Goal: Transaction & Acquisition: Purchase product/service

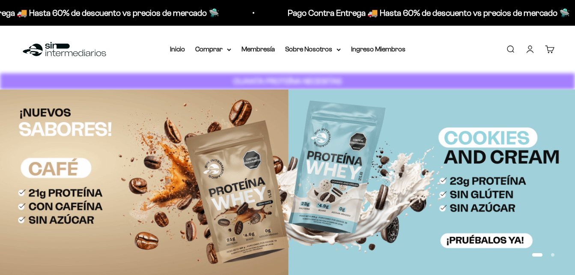
click at [529, 50] on link "Iniciar sesión" at bounding box center [529, 48] width 9 height 9
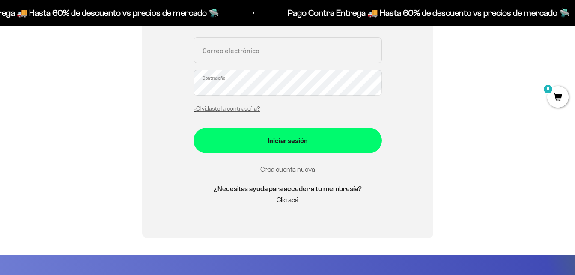
scroll to position [214, 0]
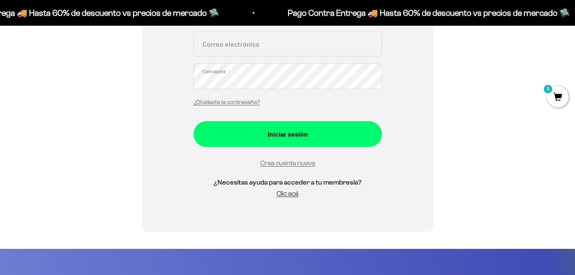
click at [307, 46] on input "Correo electrónico" at bounding box center [287, 44] width 188 height 26
click at [322, 43] on input "Correo electrónico" at bounding box center [287, 44] width 188 height 26
type input "teacherjhosuedcastro@gmail.com"
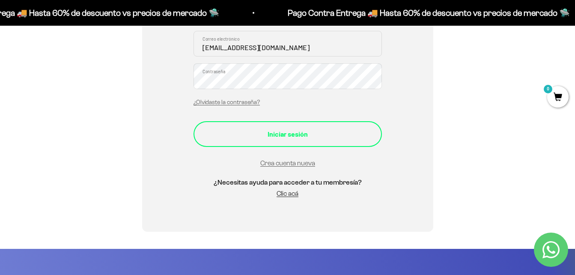
click at [288, 133] on div "Iniciar sesión" at bounding box center [288, 133] width 154 height 11
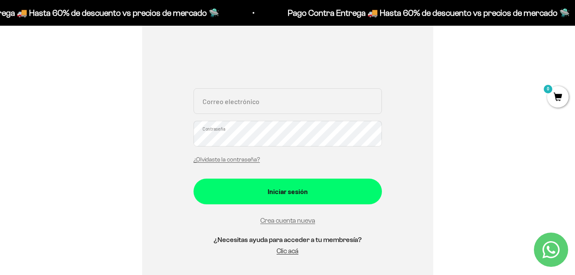
scroll to position [128, 0]
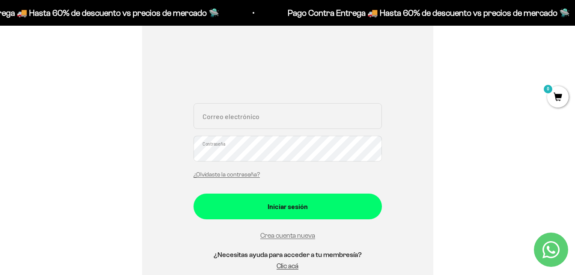
drag, startPoint x: 335, startPoint y: 125, endPoint x: 328, endPoint y: 124, distance: 7.1
click at [328, 124] on input "Correo electrónico" at bounding box center [287, 116] width 188 height 26
type input "teacherjhosuedcastro@gmail.com"
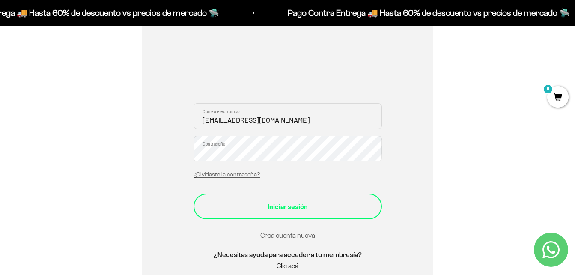
click at [283, 211] on div "Iniciar sesión" at bounding box center [288, 206] width 154 height 11
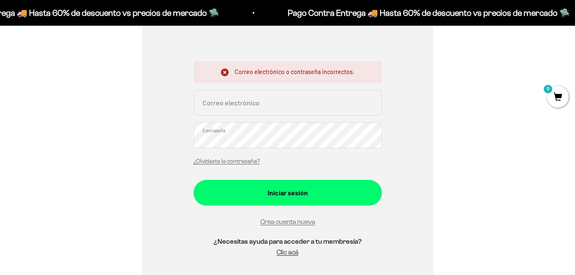
scroll to position [171, 0]
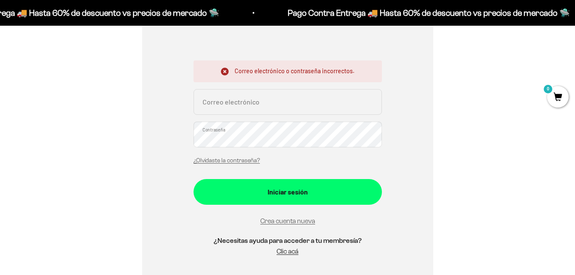
click at [324, 105] on input "Correo electrónico" at bounding box center [287, 102] width 188 height 26
type input "teacherjhosuedcastro@gmail.com"
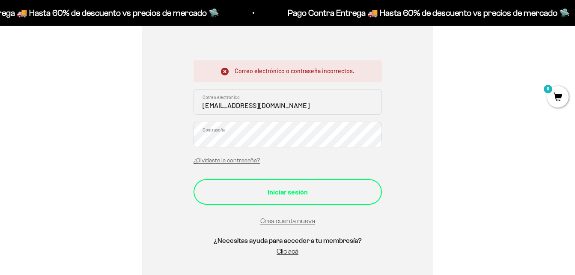
click at [275, 193] on div "Iniciar sesión" at bounding box center [288, 191] width 154 height 11
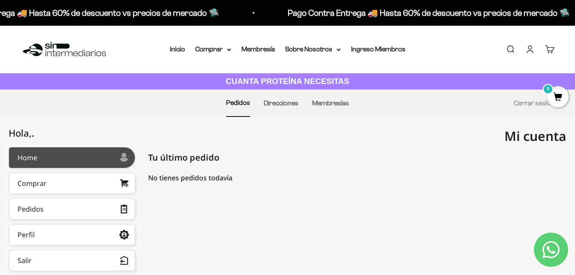
click at [120, 161] on div at bounding box center [124, 157] width 9 height 9
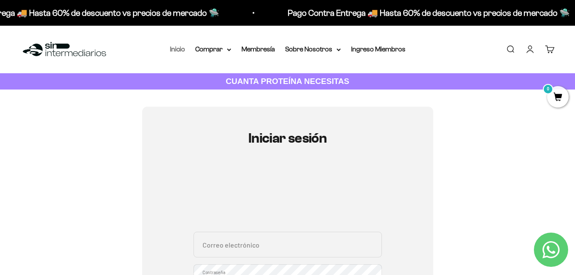
type input "teacherjhosuedcastro@gmail.com"
click at [175, 49] on link "Inicio" at bounding box center [177, 48] width 15 height 7
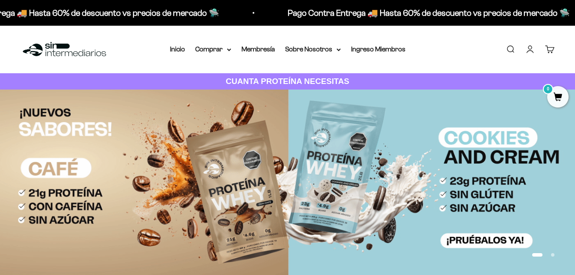
click at [556, 91] on span "0" at bounding box center [557, 96] width 21 height 21
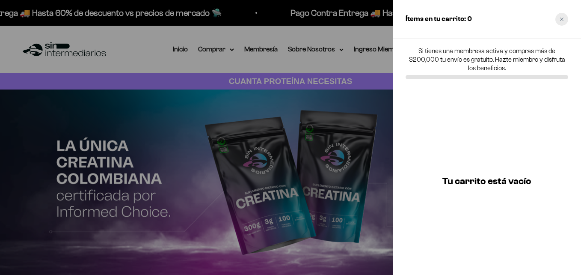
click at [565, 19] on div "Close cart" at bounding box center [561, 19] width 13 height 13
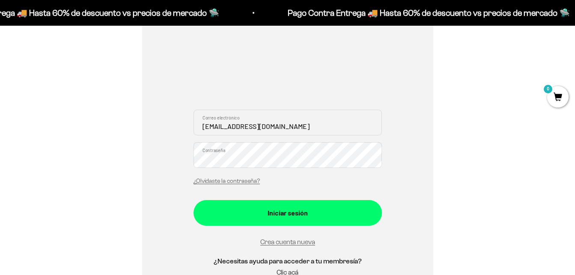
scroll to position [128, 0]
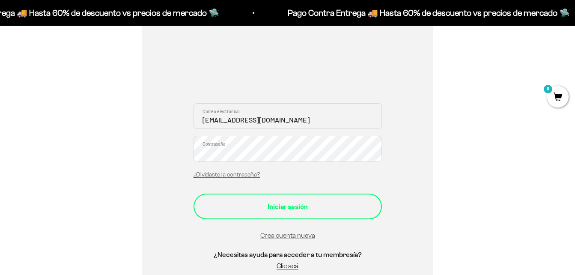
click at [251, 207] on div "Iniciar sesión" at bounding box center [288, 206] width 154 height 11
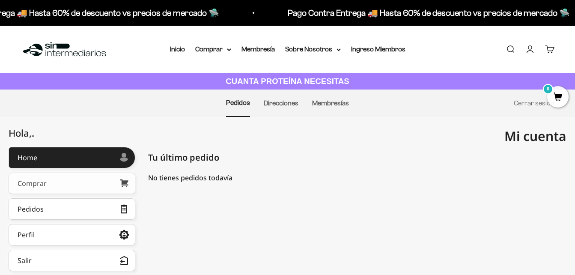
click at [103, 182] on link "Comprar" at bounding box center [72, 182] width 127 height 21
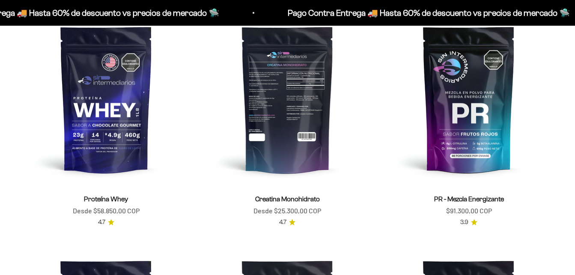
scroll to position [342, 0]
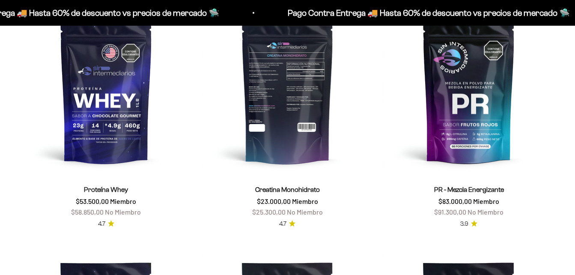
click at [302, 115] on img at bounding box center [287, 89] width 171 height 171
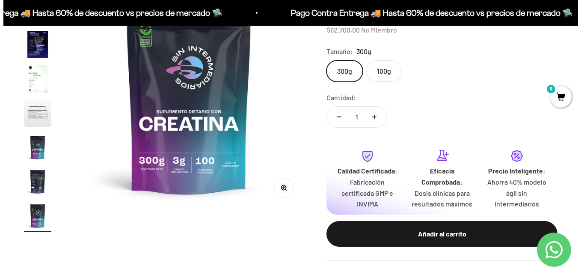
scroll to position [214, 0]
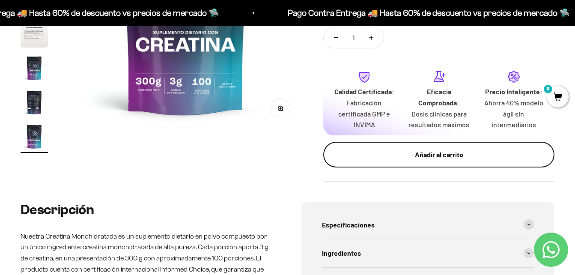
click at [437, 160] on button "Añadir al carrito" at bounding box center [438, 155] width 231 height 26
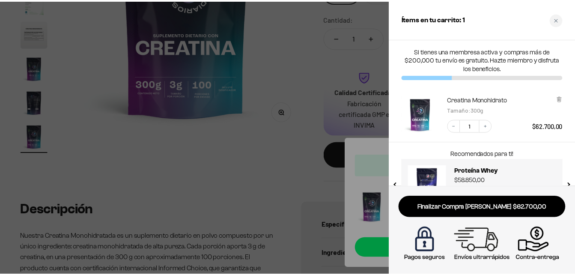
scroll to position [31, 0]
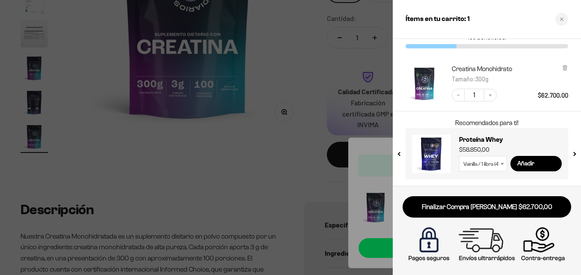
click at [320, 148] on div at bounding box center [290, 137] width 581 height 275
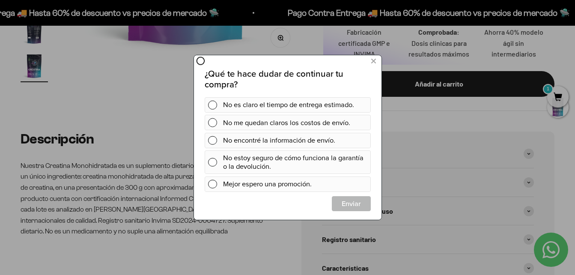
scroll to position [300, 0]
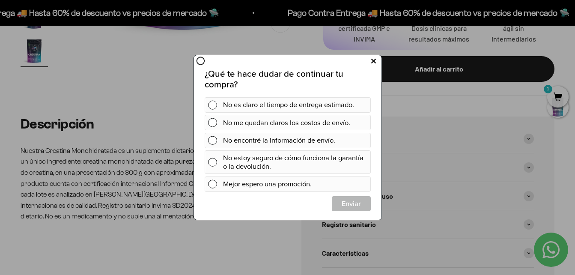
click at [374, 61] on icon at bounding box center [373, 62] width 5 height 12
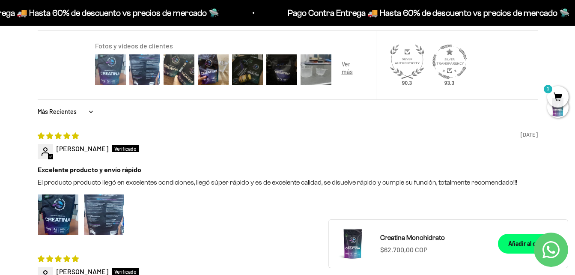
scroll to position [727, 0]
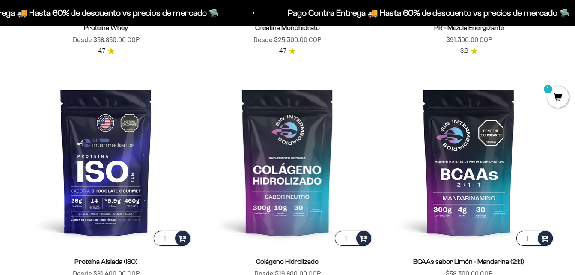
scroll to position [513, 0]
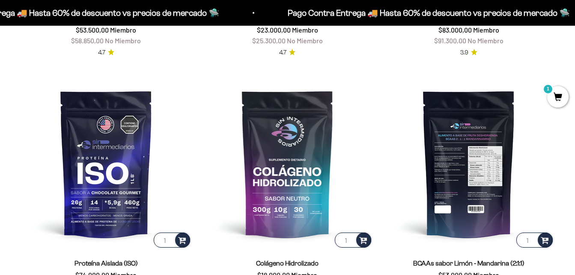
click at [458, 164] on img at bounding box center [468, 163] width 171 height 171
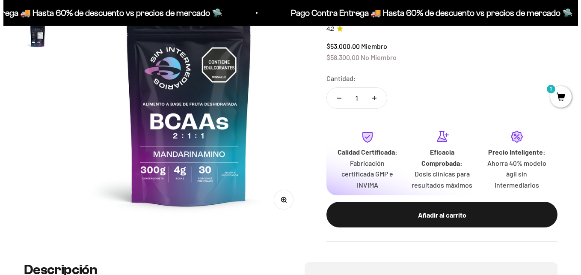
scroll to position [171, 0]
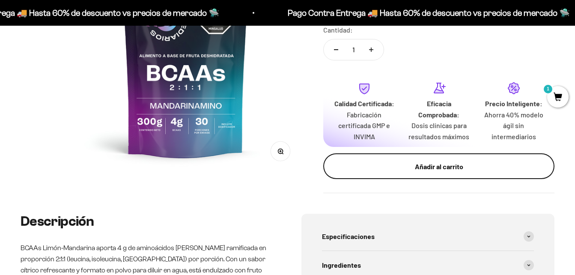
click at [421, 169] on div "Añadir al carrito" at bounding box center [438, 166] width 197 height 11
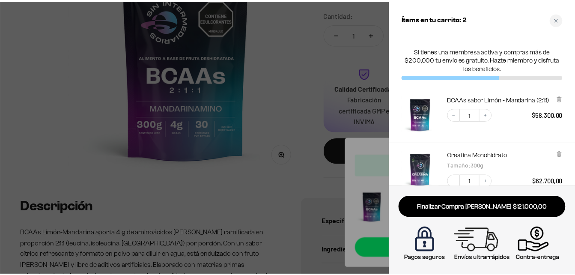
scroll to position [0, 0]
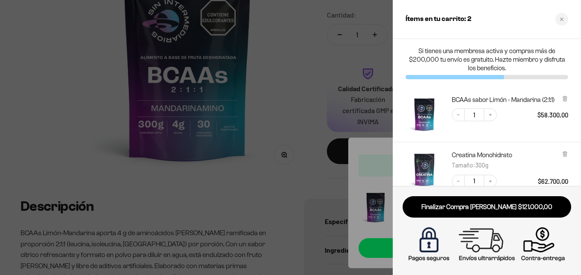
click at [361, 101] on div at bounding box center [290, 137] width 581 height 275
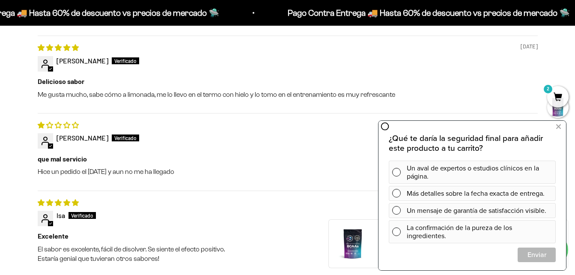
scroll to position [813, 0]
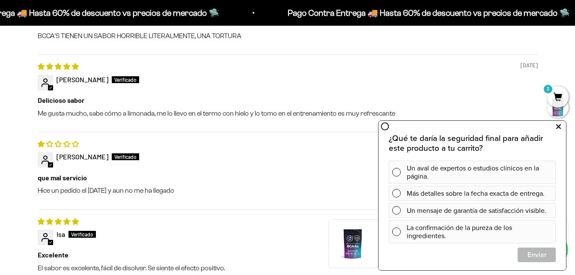
click at [560, 126] on button at bounding box center [557, 127] width 15 height 14
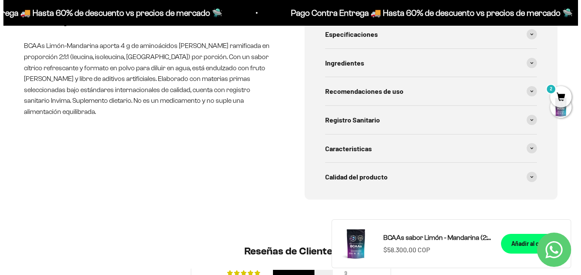
scroll to position [342, 0]
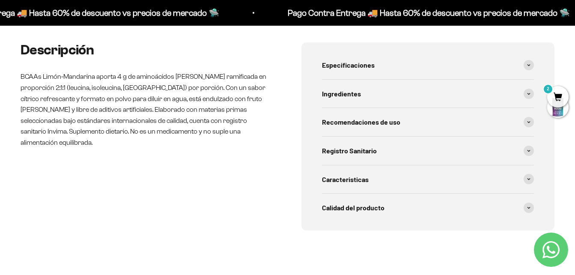
click at [561, 93] on span "2" at bounding box center [557, 96] width 21 height 21
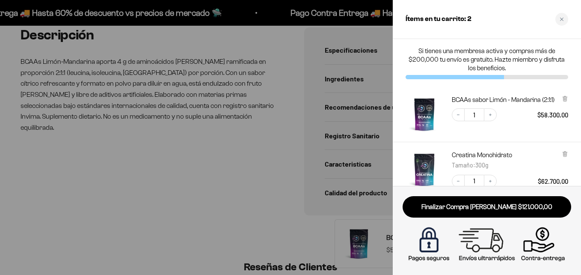
click at [541, 251] on img at bounding box center [487, 244] width 164 height 41
click at [541, 244] on img at bounding box center [487, 244] width 164 height 41
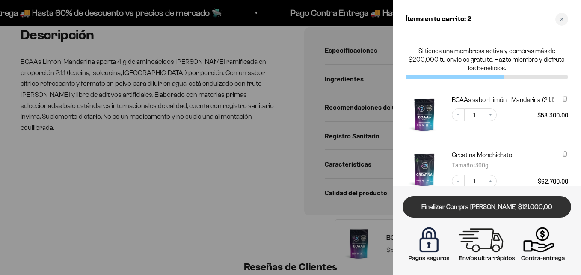
click at [497, 209] on link "Finalizar Compra [PERSON_NAME] $121.000,00" at bounding box center [487, 207] width 169 height 22
